Goal: Task Accomplishment & Management: Manage account settings

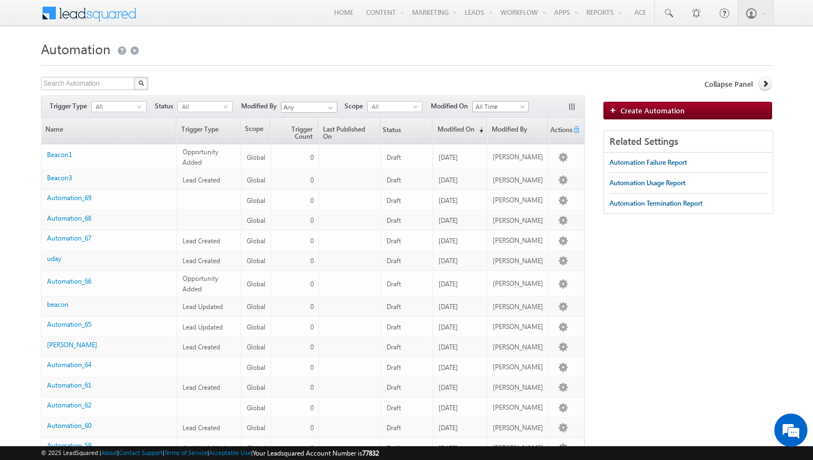
click at [45, 15] on span at bounding box center [48, 10] width 15 height 17
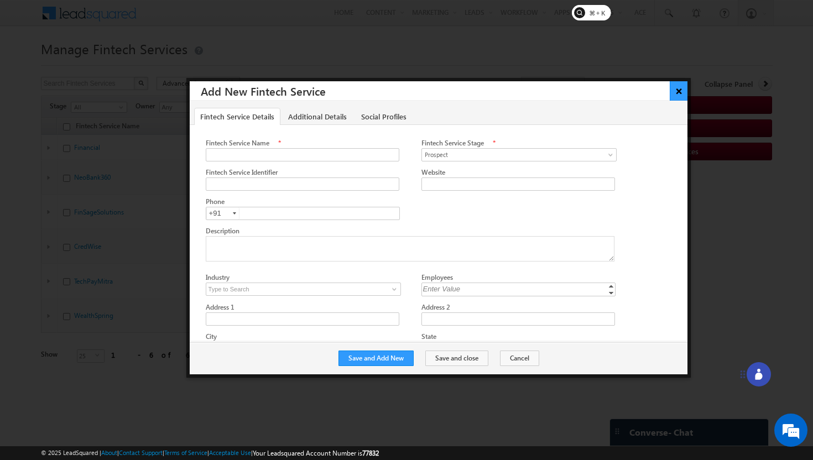
click at [678, 94] on button "×" at bounding box center [679, 90] width 18 height 19
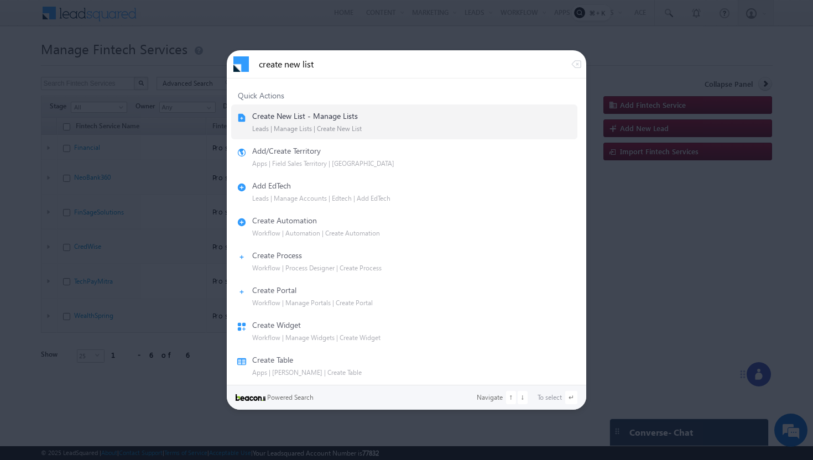
type input "create new list"
click at [309, 119] on div "Create New List - Manage Lists" at bounding box center [305, 116] width 106 height 10
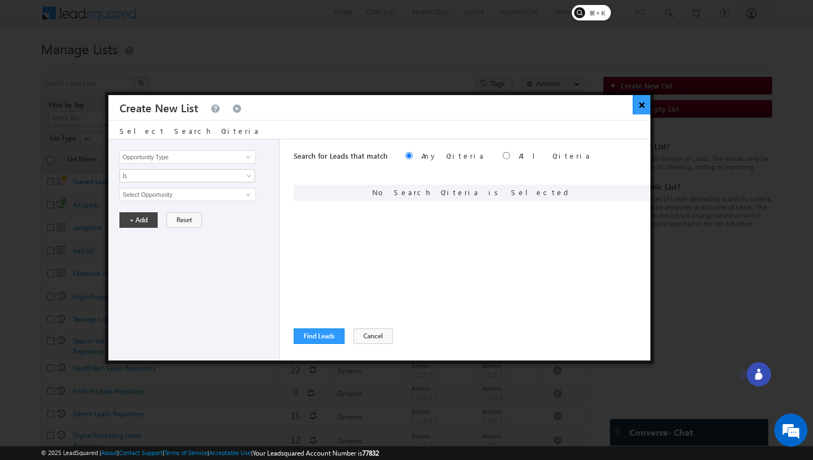
click at [640, 107] on button "×" at bounding box center [642, 104] width 18 height 19
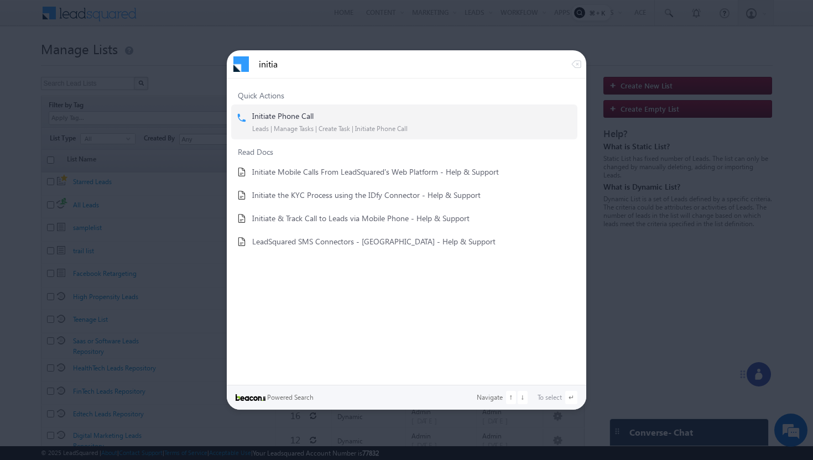
type input "initia"
click at [305, 119] on div "Initiate Phone Call" at bounding box center [282, 116] width 61 height 10
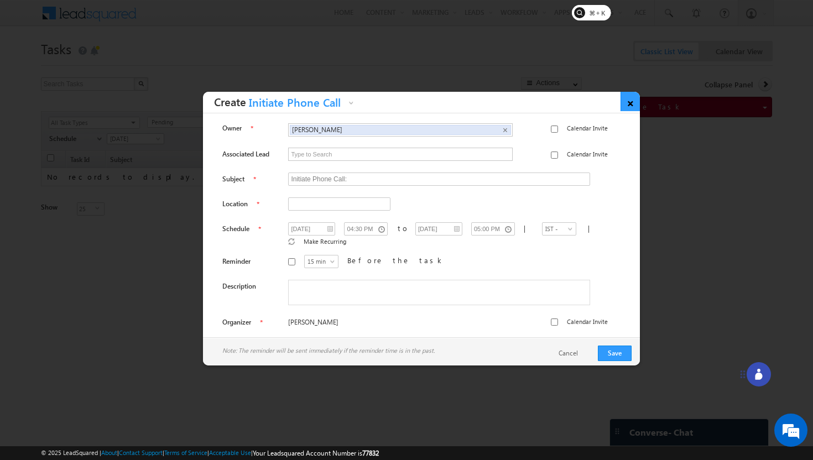
click at [628, 104] on link "×" at bounding box center [630, 101] width 19 height 19
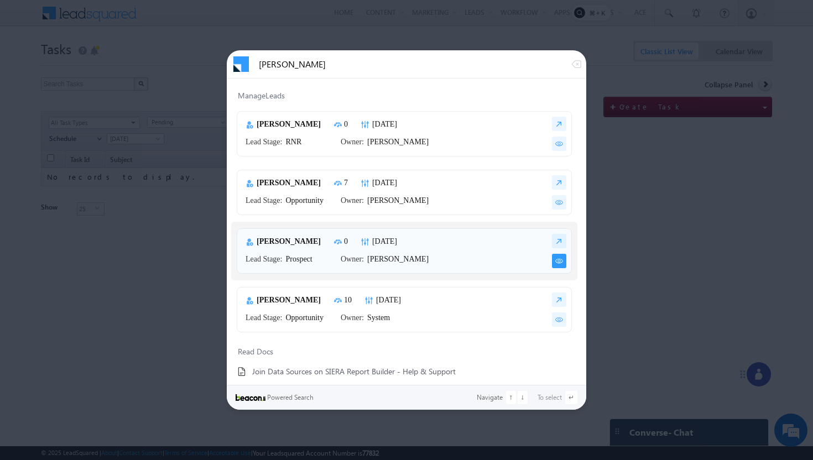
type input "john"
click at [553, 262] on img at bounding box center [559, 261] width 14 height 14
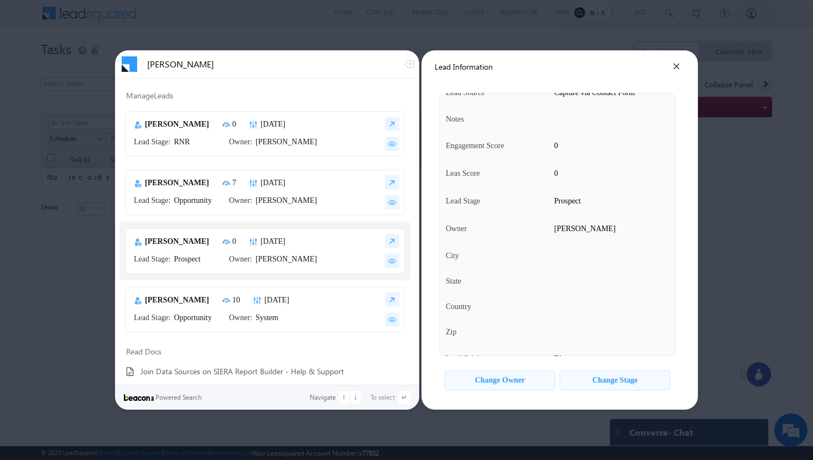
scroll to position [269, 0]
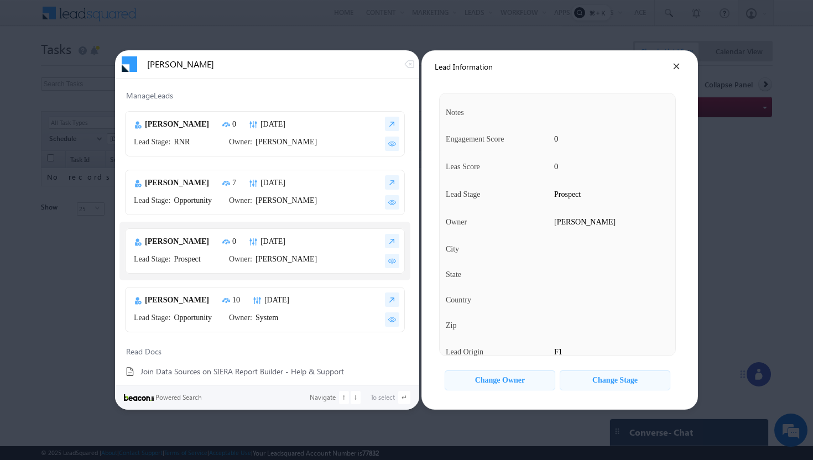
click at [498, 380] on div "Change Owner" at bounding box center [500, 380] width 50 height 9
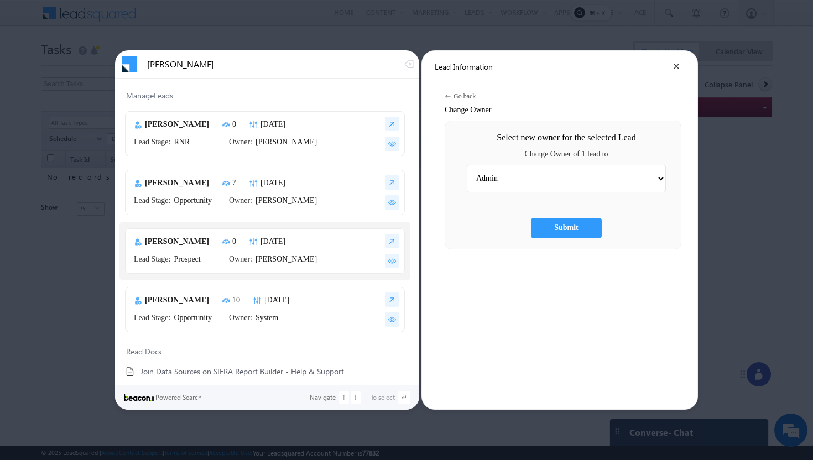
click at [659, 177] on select "Admin Ashish Kumar Hota Bala Srikanth Bhavya Bhoomika Dorjee Harshavardhan Kaks…" at bounding box center [566, 179] width 199 height 28
select select "7e6e1ecc-42b7-11f0-91df-068012126923"
click at [467, 165] on select "Admin Ashish Kumar Hota Bala Srikanth Bhavya Bhoomika Dorjee Harshavardhan Kaks…" at bounding box center [566, 179] width 199 height 28
click at [567, 228] on div "Submit" at bounding box center [566, 228] width 24 height 9
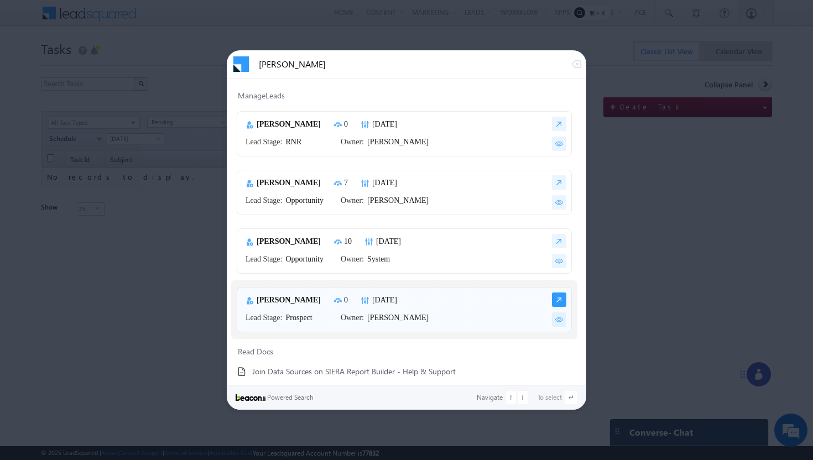
type input "john"
click at [555, 299] on img at bounding box center [559, 300] width 14 height 14
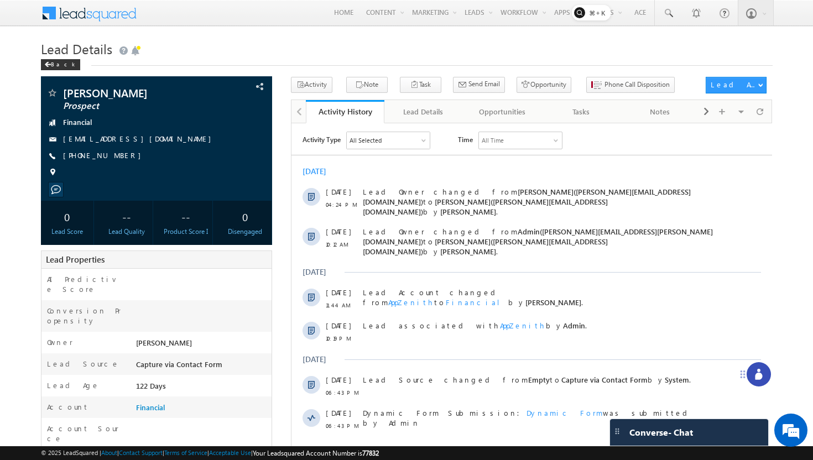
click at [74, 10] on span at bounding box center [96, 11] width 80 height 19
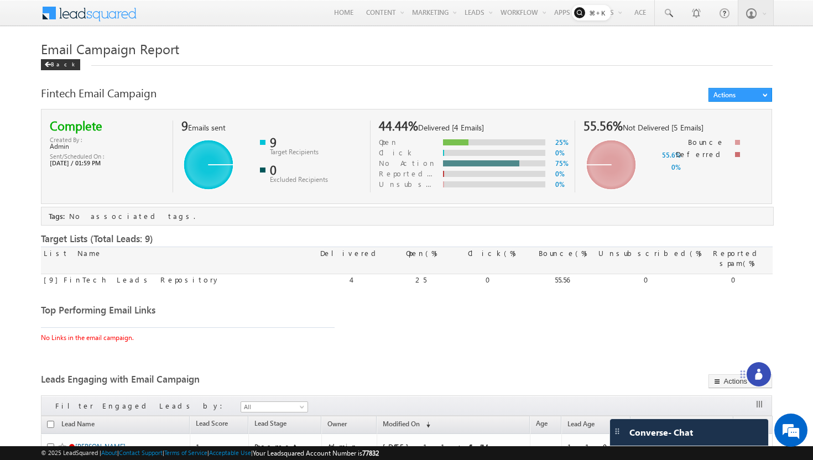
click at [45, 14] on span at bounding box center [48, 10] width 15 height 17
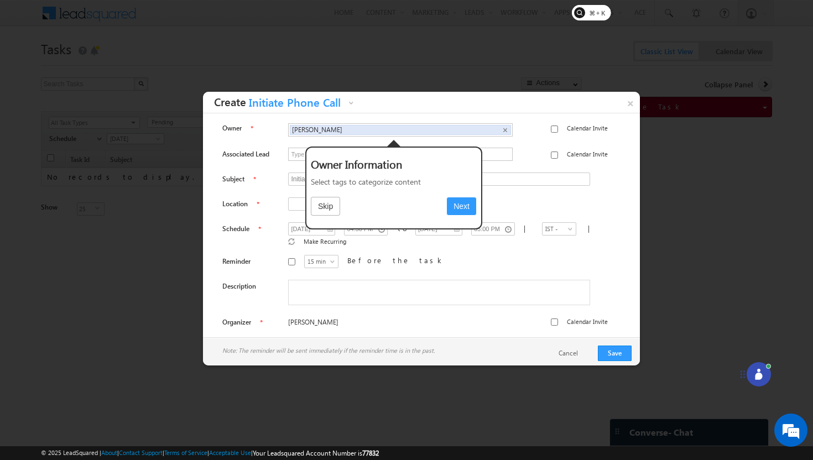
click at [462, 209] on button "Next" at bounding box center [461, 206] width 30 height 19
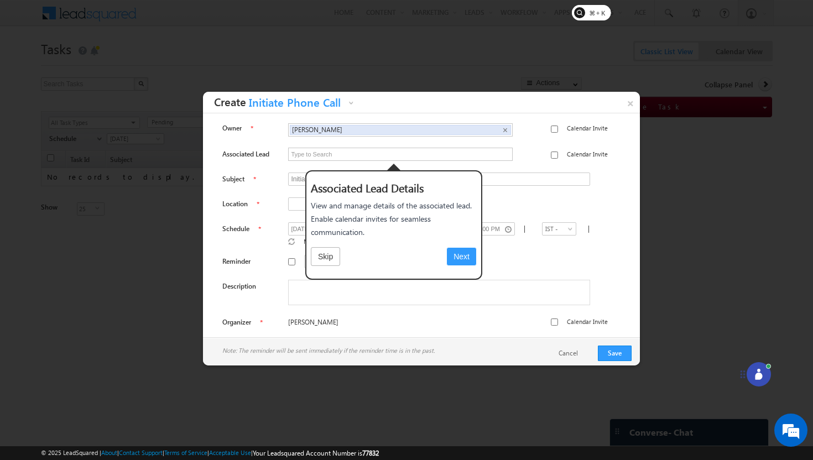
click at [458, 261] on button "Next" at bounding box center [461, 256] width 30 height 19
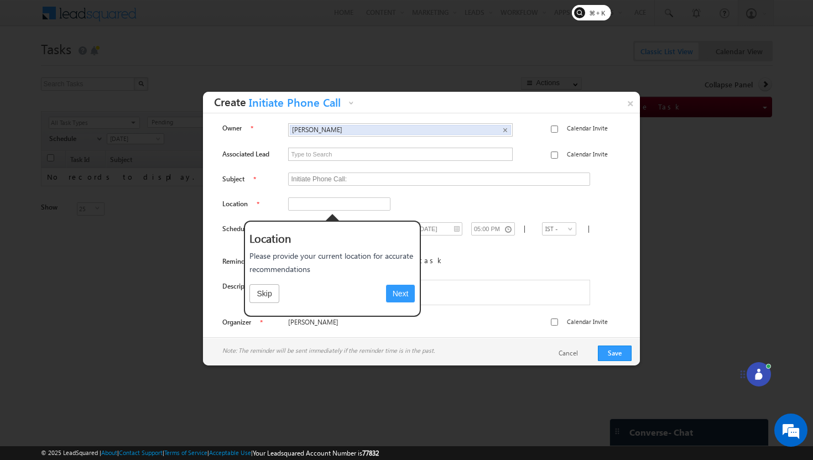
click at [402, 298] on button "Next" at bounding box center [401, 293] width 30 height 19
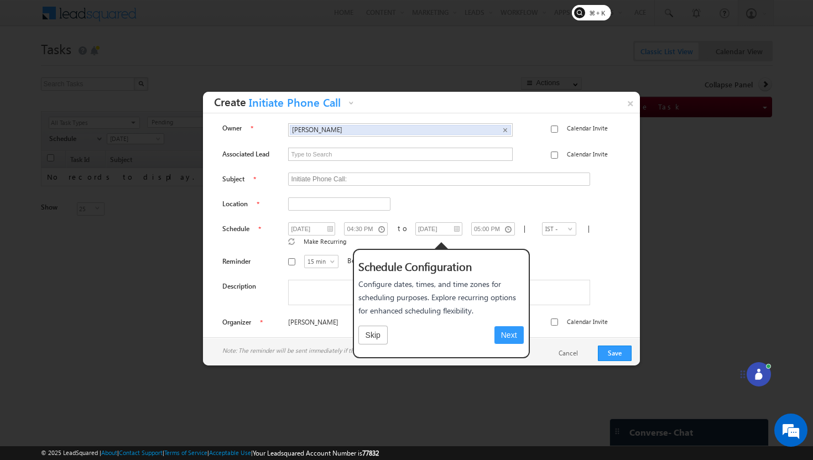
click at [501, 331] on button "Next" at bounding box center [509, 335] width 30 height 19
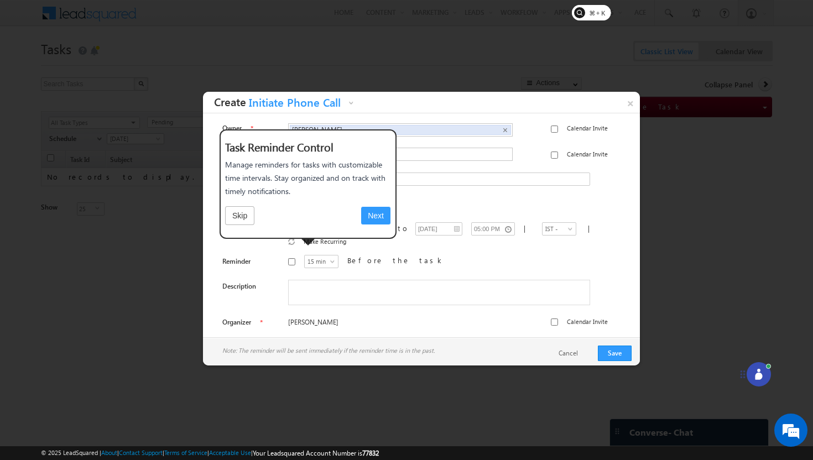
click at [374, 217] on button "Next" at bounding box center [376, 215] width 30 height 19
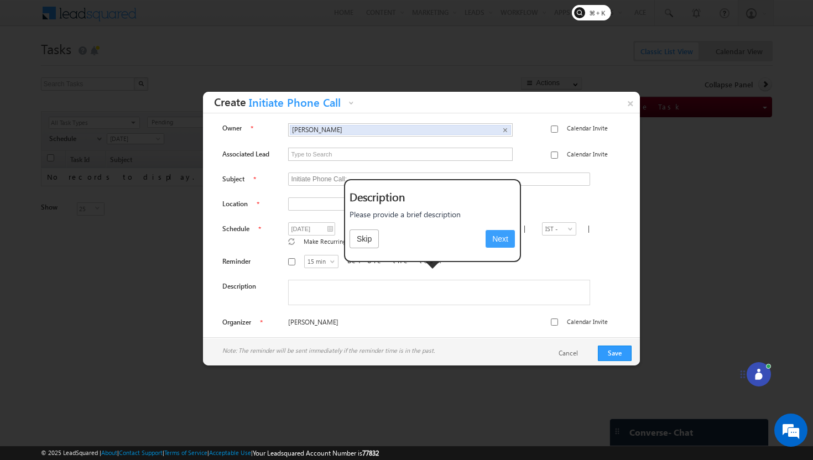
click at [365, 241] on button "Skip" at bounding box center [364, 239] width 29 height 19
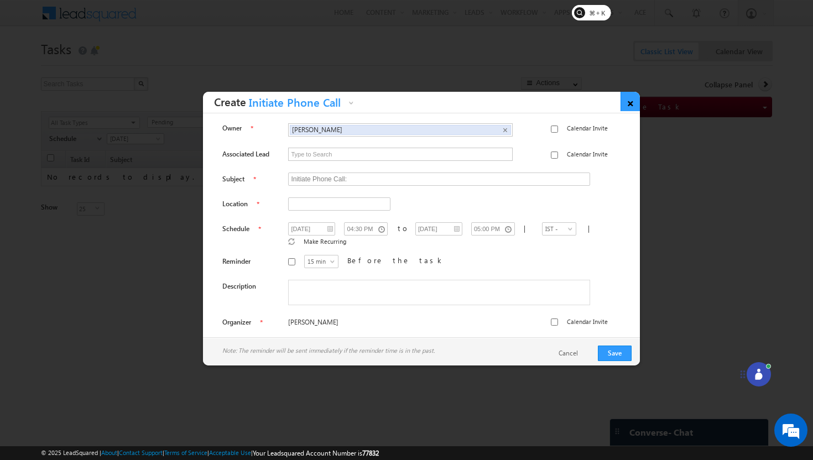
click at [627, 103] on link "×" at bounding box center [630, 101] width 19 height 19
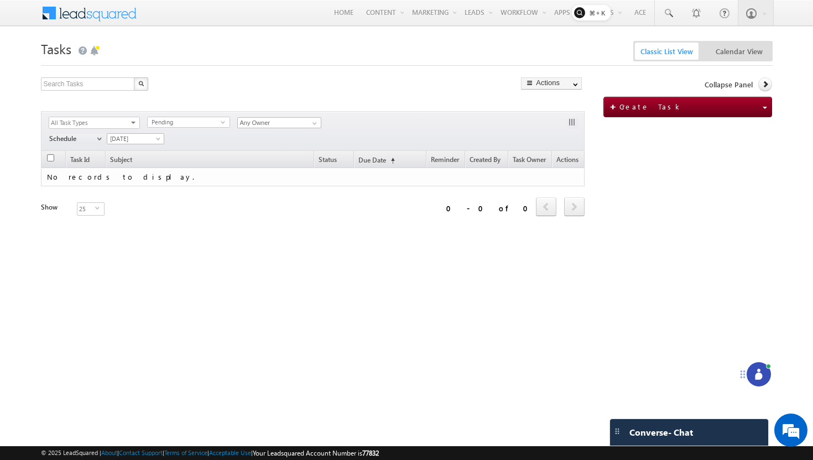
click at [756, 377] on icon at bounding box center [758, 376] width 7 height 7
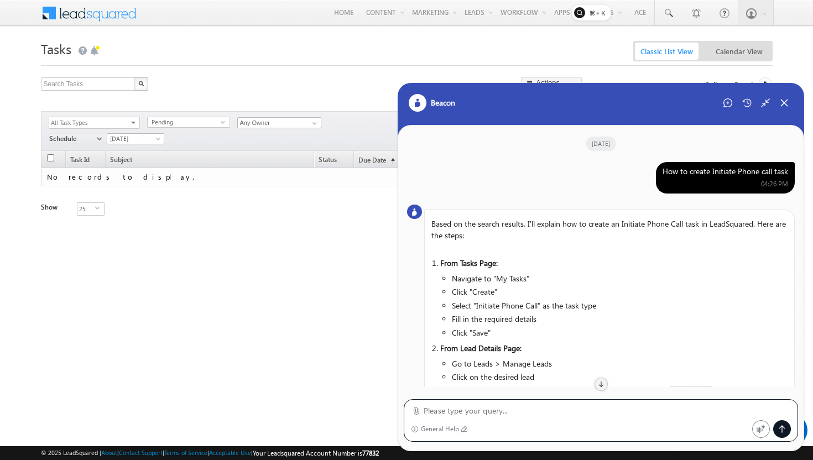
scroll to position [454, 0]
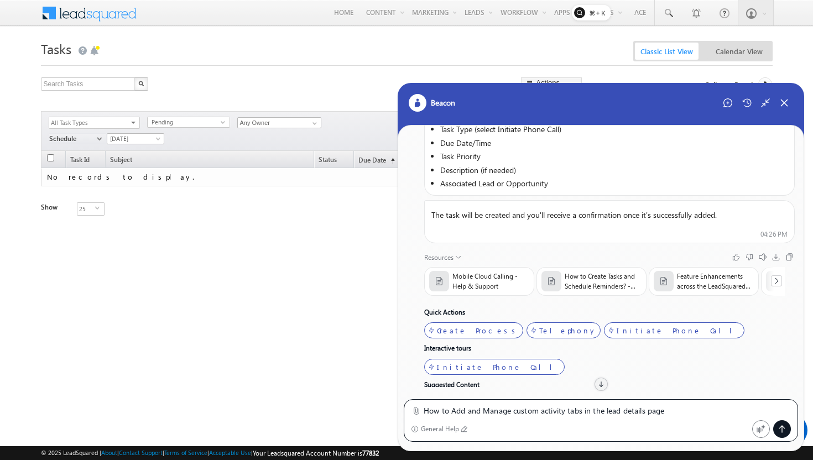
type textarea "How to Add and Manage custom activity tabs in the lead details page"
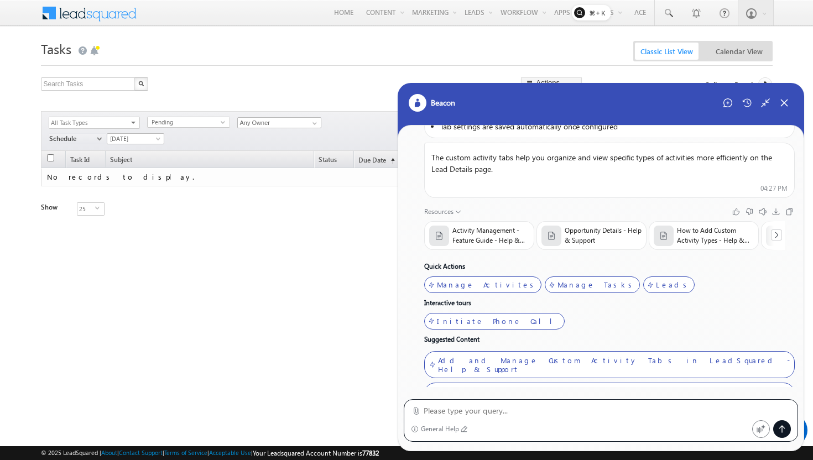
scroll to position [1472, 0]
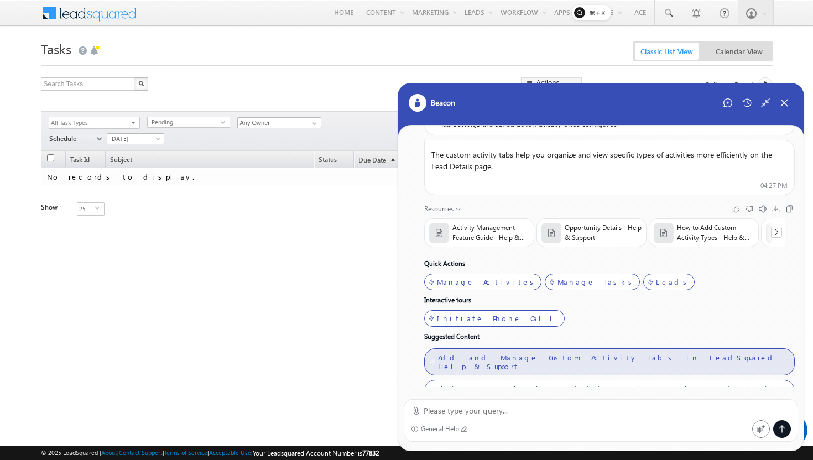
click at [527, 354] on div "Add and Manage Custom Activity Tabs in LeadSquared - Help & Support" at bounding box center [614, 362] width 352 height 17
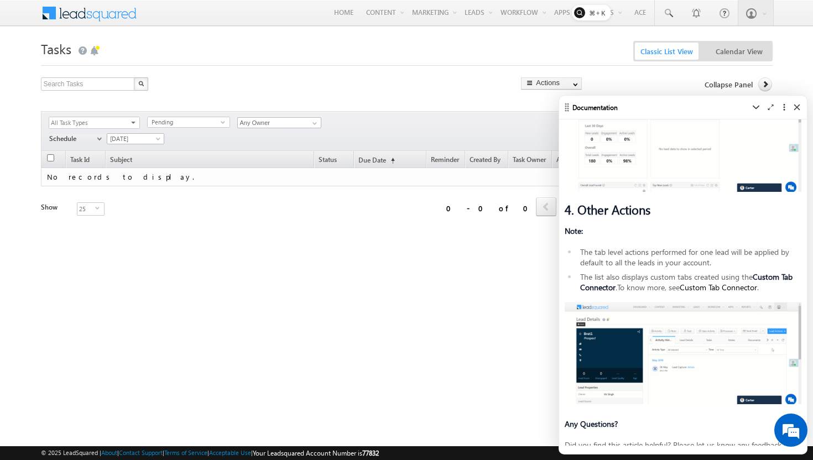
scroll to position [443, 0]
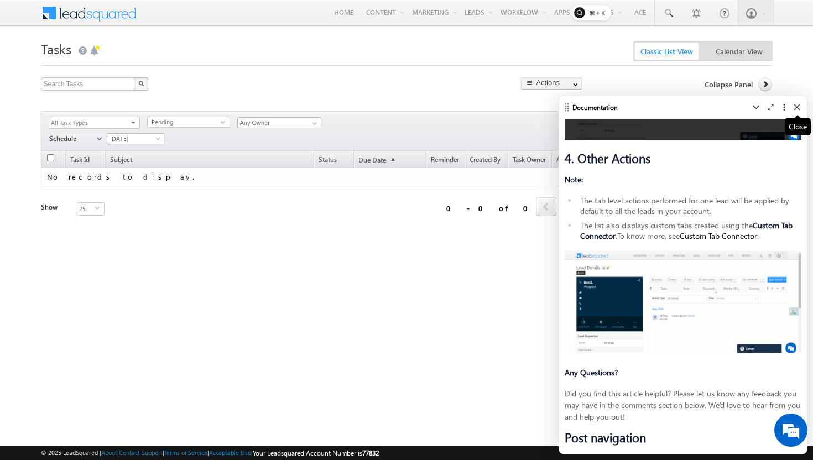
click at [798, 109] on icon at bounding box center [797, 107] width 7 height 7
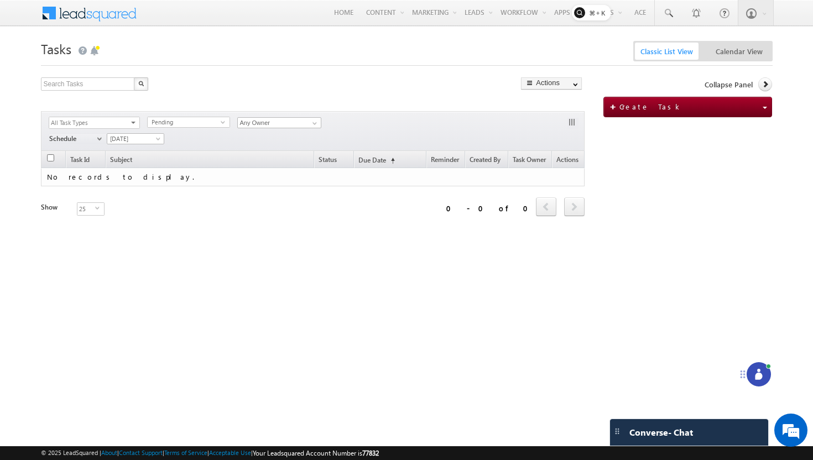
click at [757, 372] on icon at bounding box center [758, 374] width 11 height 11
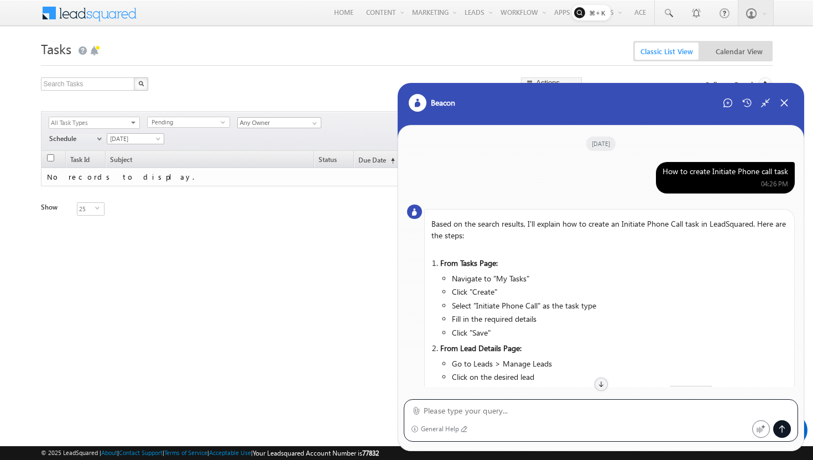
scroll to position [1381, 0]
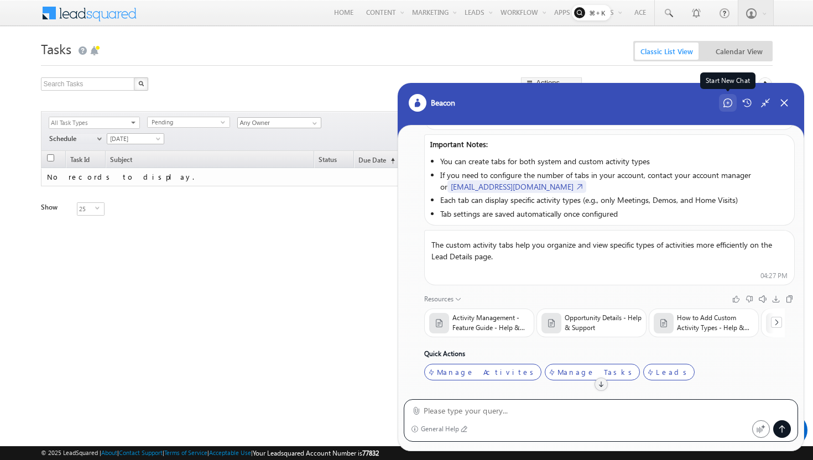
click at [726, 108] on div "Start New Chat" at bounding box center [728, 103] width 18 height 18
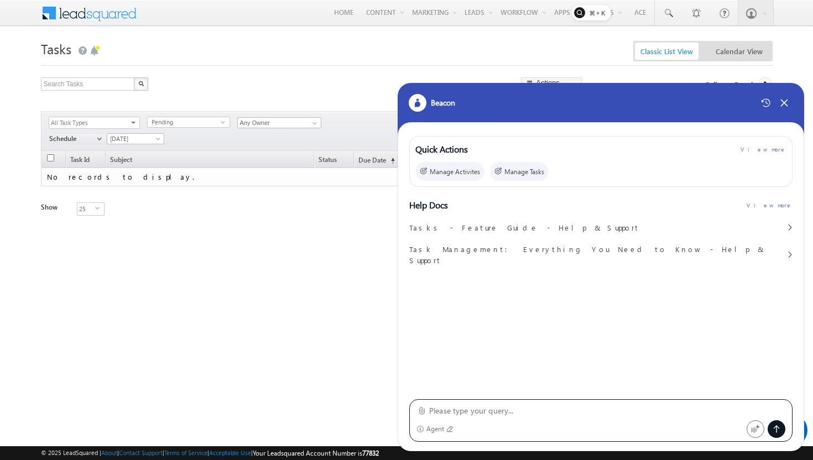
paste textarea "Get me leads which have lead stage Prospect and modified after 24 june 2025."
type textarea "Get me leads which have lead stage Prospect and modified after 24 june 2025."
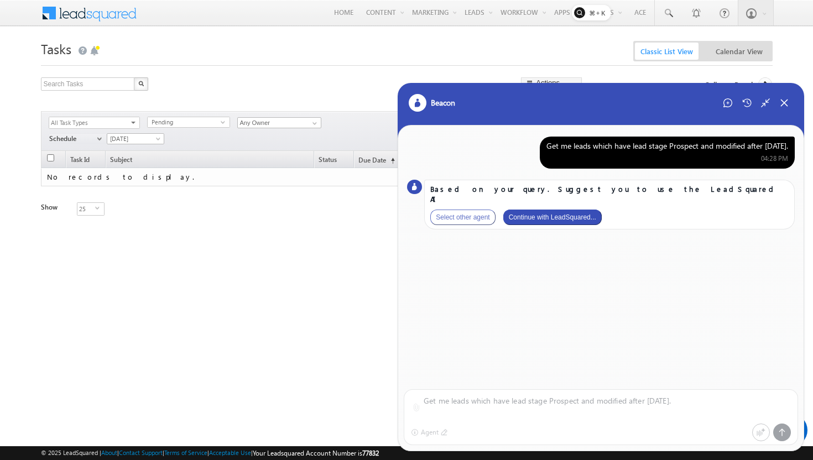
click at [553, 210] on button "Continue with LeadSquared..." at bounding box center [552, 217] width 98 height 15
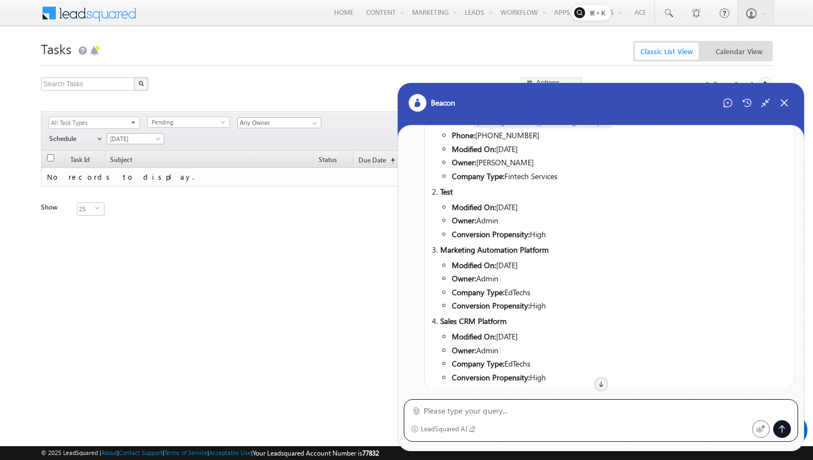
scroll to position [116, 0]
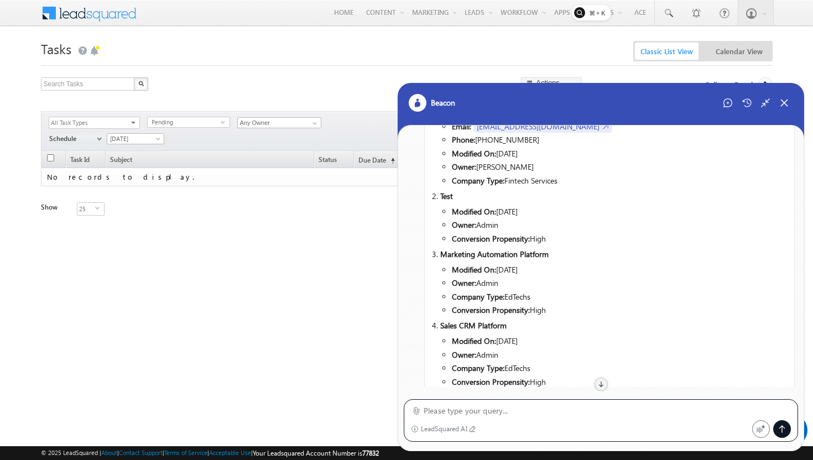
paste textarea "Get me leads where lead score is 0 and owner as admin"
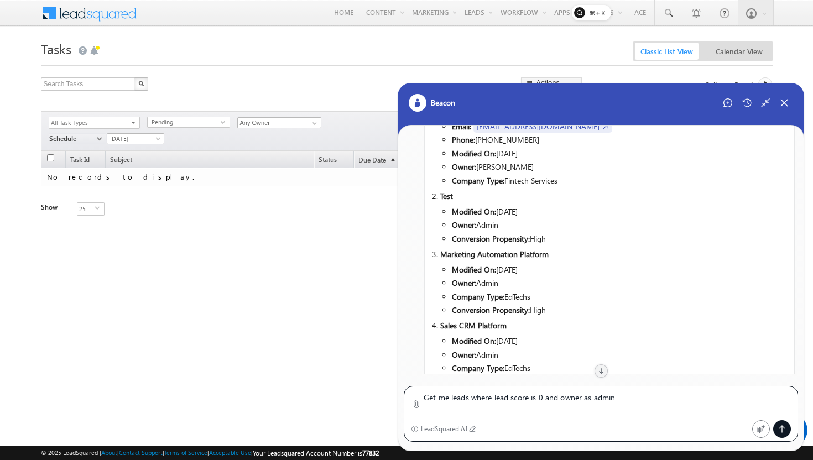
type textarea "Get me leads where lead score is 0 and owner as admin"
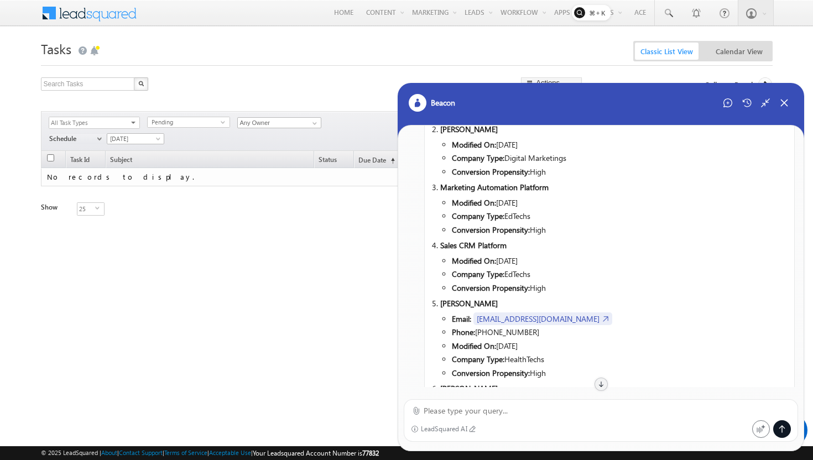
scroll to position [720, 0]
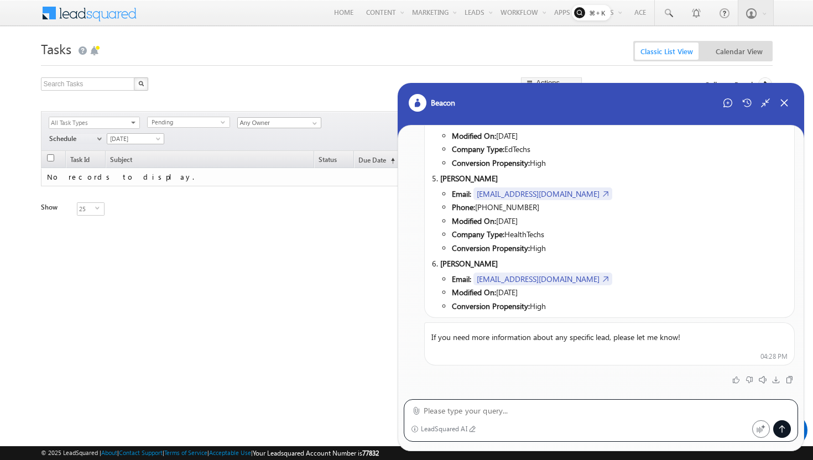
paste textarea "Get me leads having lead age > 100 and less than 115 and conversion propensity …"
type textarea "Get me leads having lead age > 100 and less than 115 and conversion propensity …"
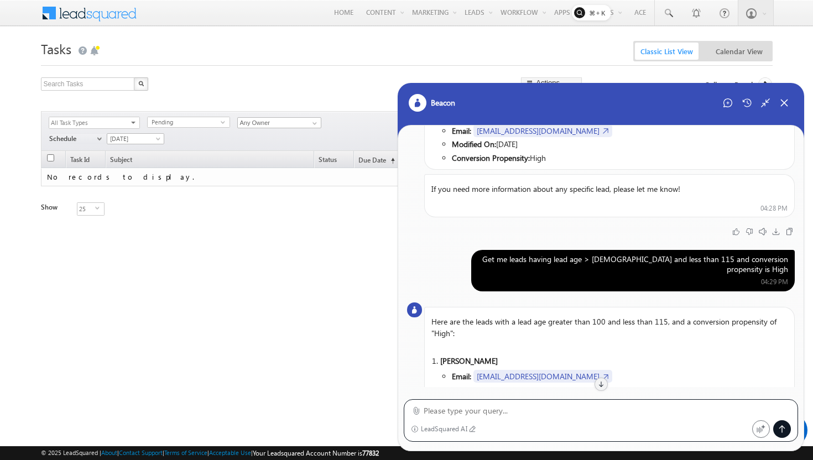
scroll to position [864, 0]
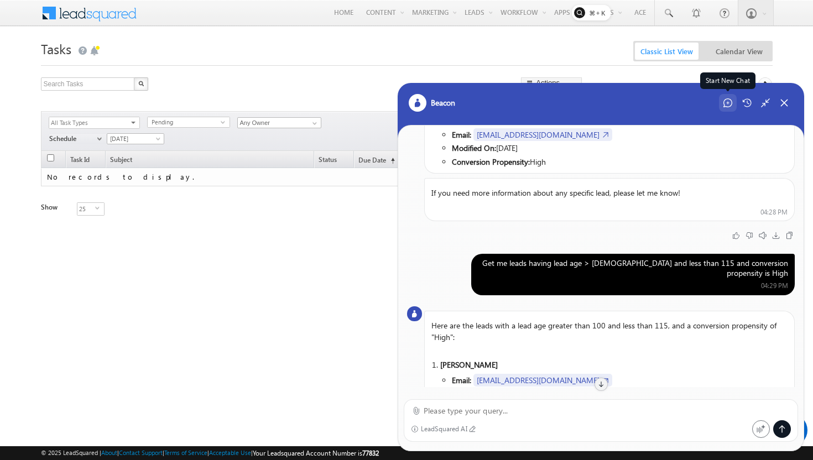
click at [728, 108] on div "Start New Chat" at bounding box center [728, 103] width 18 height 18
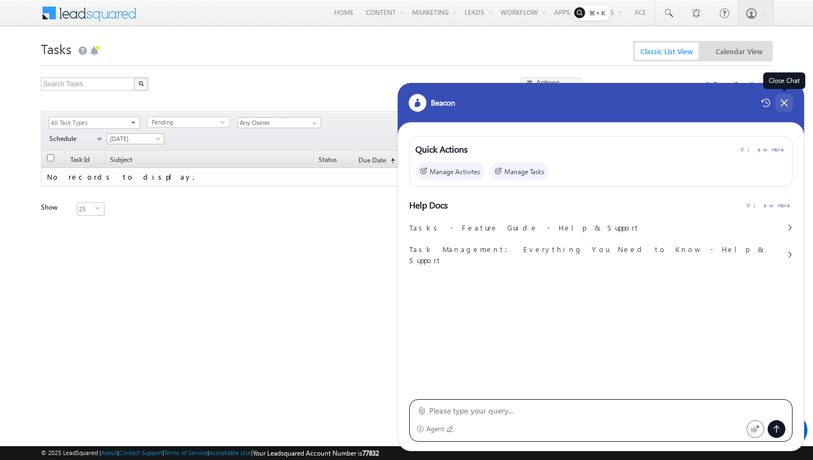
click at [782, 103] on icon at bounding box center [784, 103] width 10 height 10
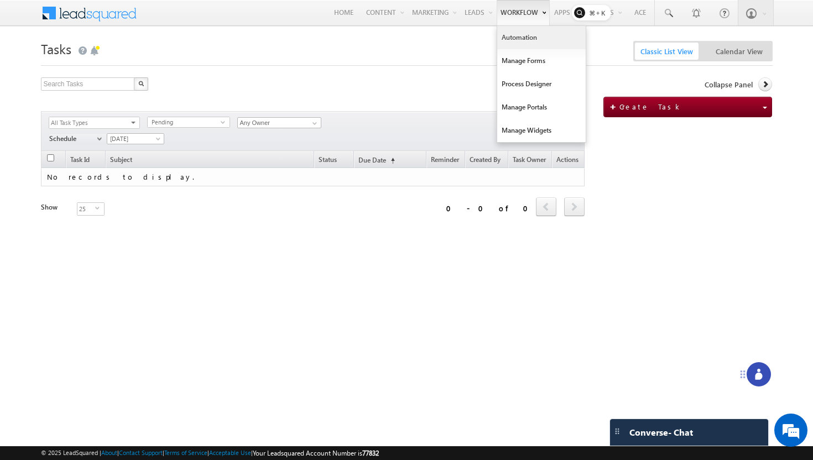
click at [507, 36] on link "Automation" at bounding box center [541, 37] width 89 height 23
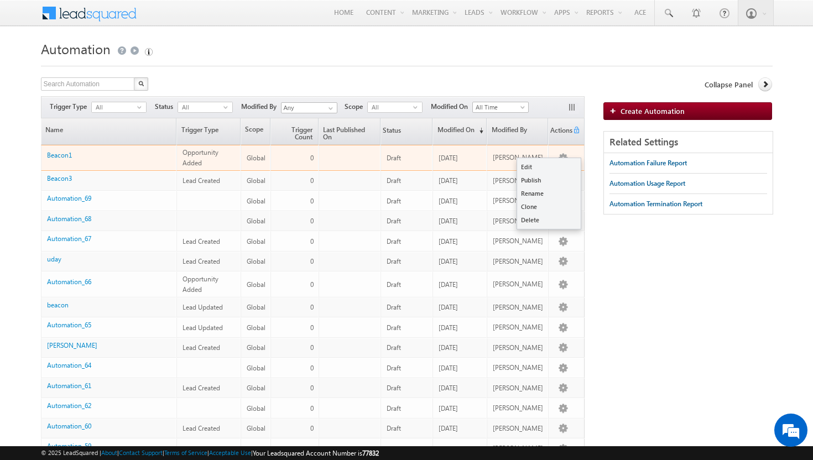
click at [568, 159] on ul "Edit Publish Rename Clone Delete" at bounding box center [549, 194] width 65 height 72
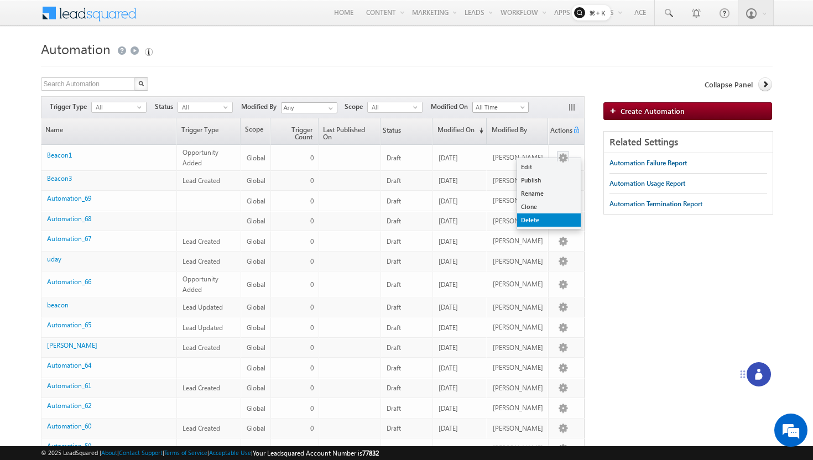
click at [536, 220] on link "Delete" at bounding box center [549, 220] width 64 height 13
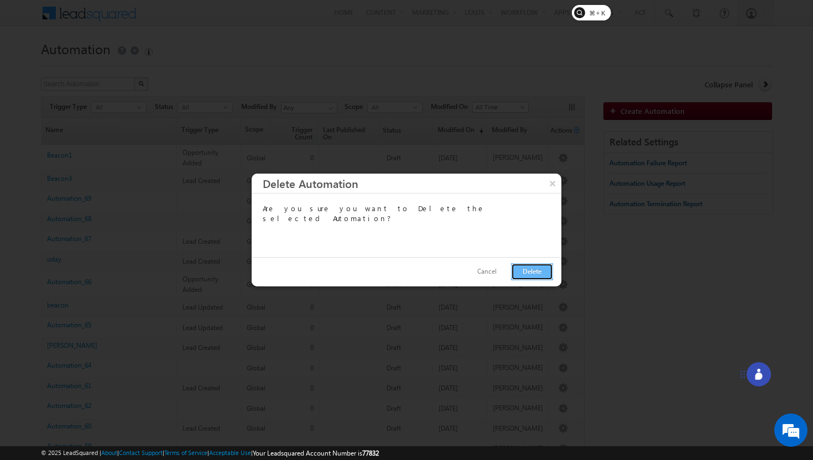
click at [538, 275] on button "Delete" at bounding box center [532, 271] width 42 height 17
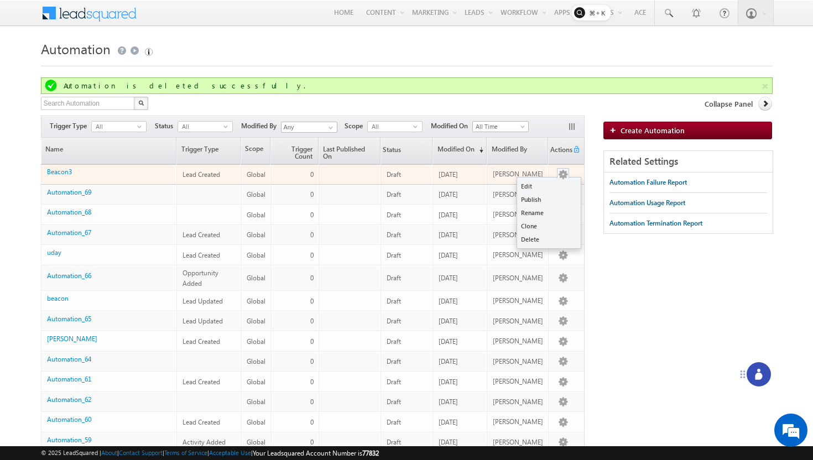
click at [564, 172] on button "button" at bounding box center [563, 174] width 11 height 11
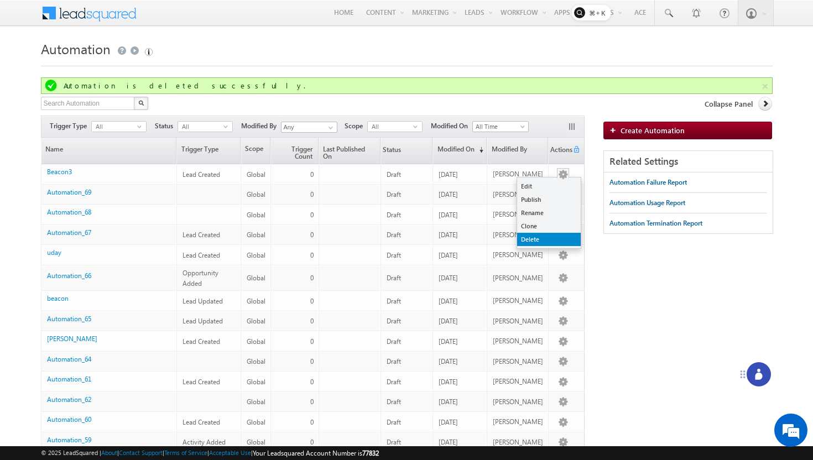
click at [537, 236] on link "Delete" at bounding box center [549, 239] width 64 height 13
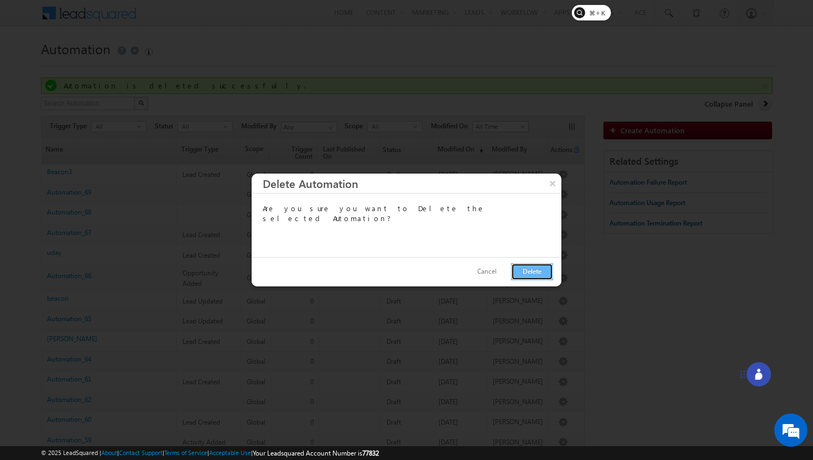
click at [543, 273] on button "Delete" at bounding box center [532, 271] width 42 height 17
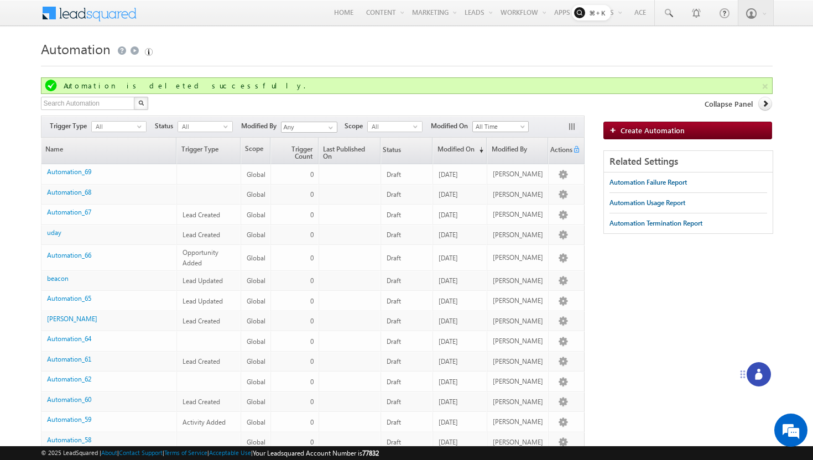
click at [97, 18] on span at bounding box center [96, 11] width 80 height 19
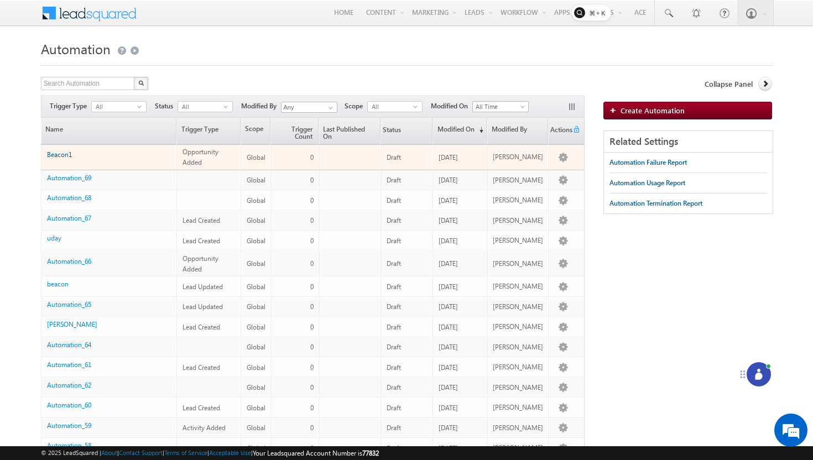
click at [63, 152] on link "Beacon1" at bounding box center [59, 154] width 25 height 8
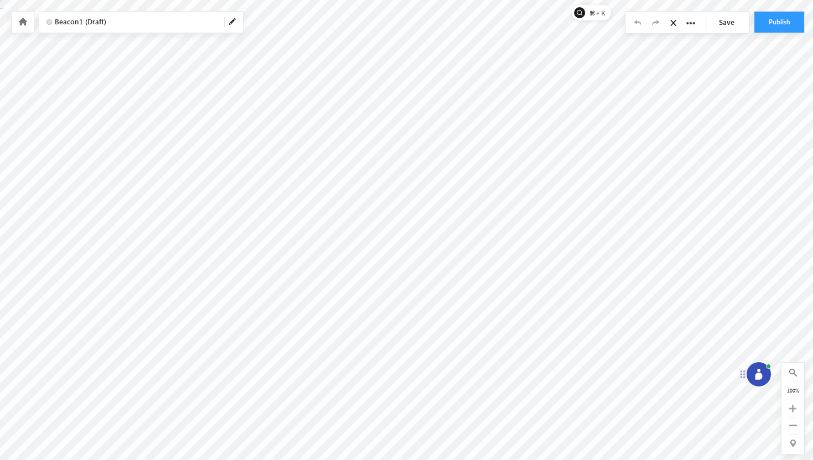
click at [758, 374] on icon at bounding box center [758, 376] width 7 height 7
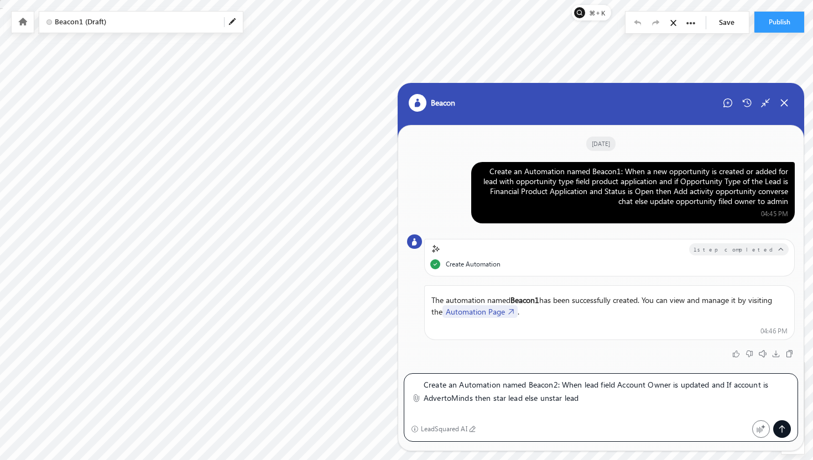
type textarea "Create an Automation named Beacon2: When lead field Account Owner is updated an…"
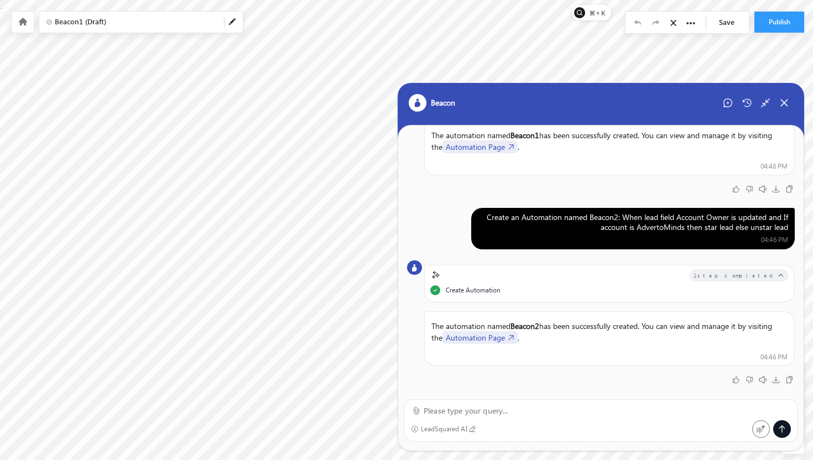
click at [497, 335] on link "Automation Page" at bounding box center [480, 337] width 75 height 13
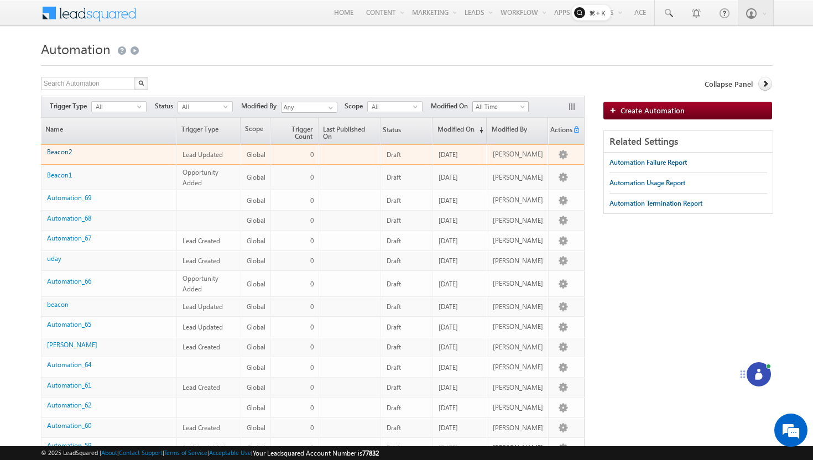
click at [64, 153] on link "Beacon2" at bounding box center [59, 152] width 25 height 8
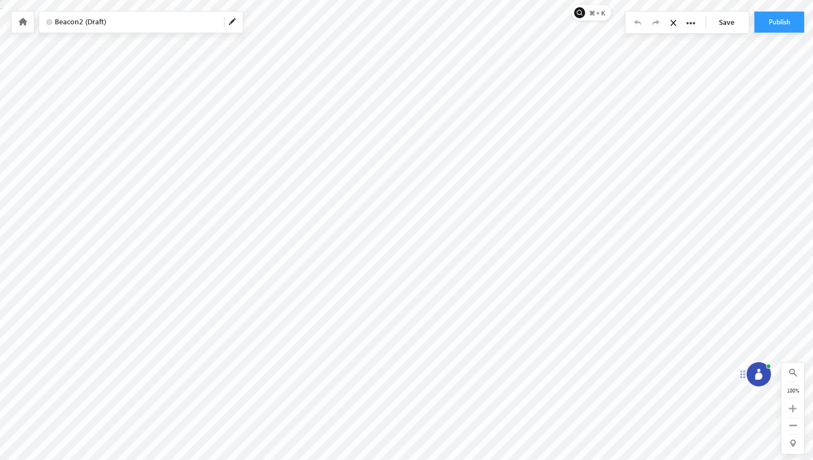
click at [23, 20] on icon at bounding box center [22, 22] width 9 height 8
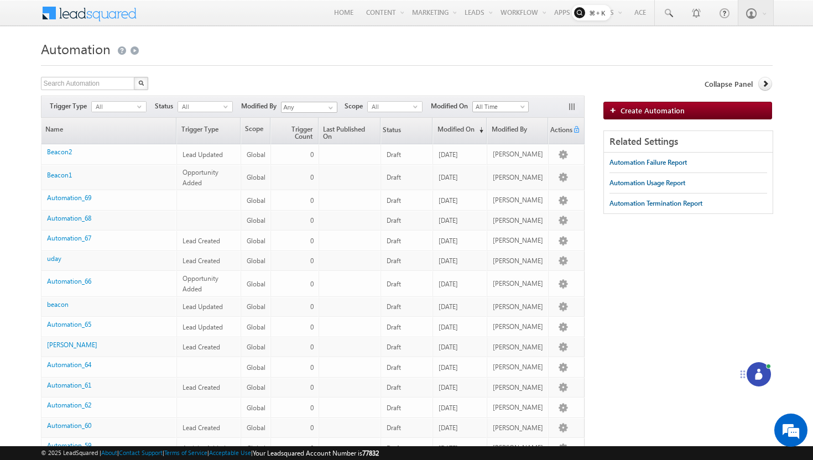
click at [50, 11] on span at bounding box center [48, 10] width 15 height 17
